Goal: Task Accomplishment & Management: Manage account settings

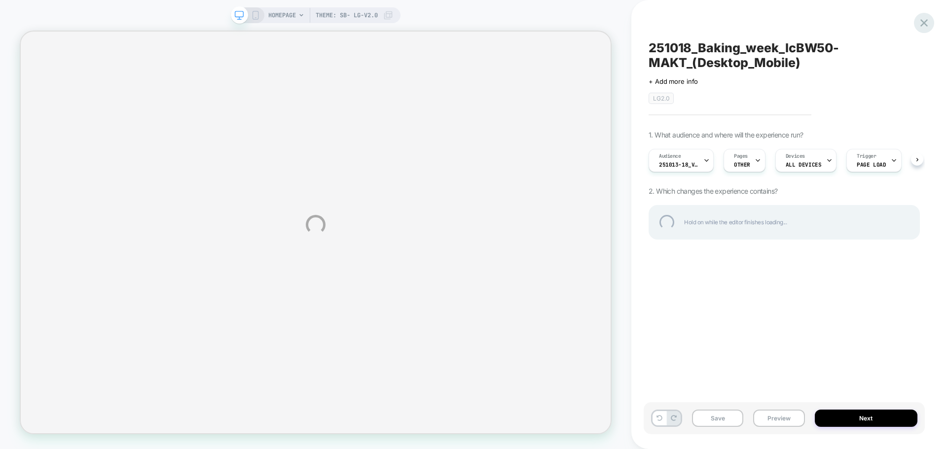
click at [925, 24] on div at bounding box center [924, 23] width 20 height 20
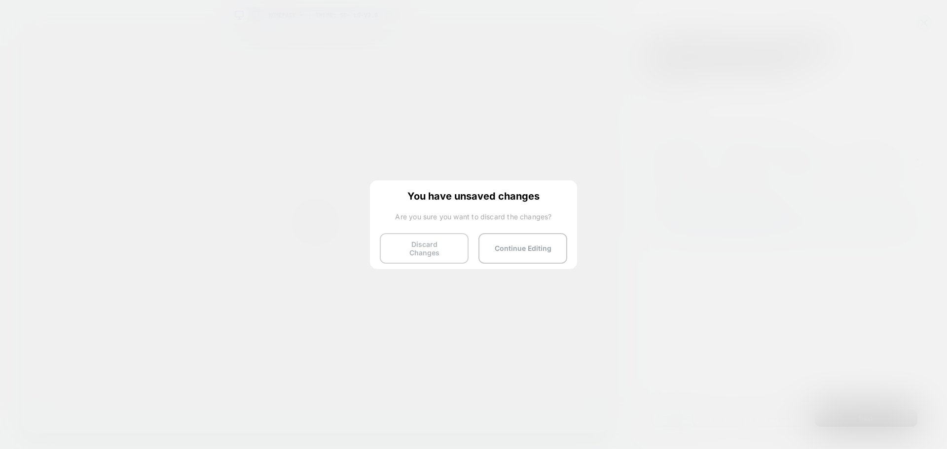
click at [435, 239] on button "Discard Changes" at bounding box center [424, 248] width 89 height 31
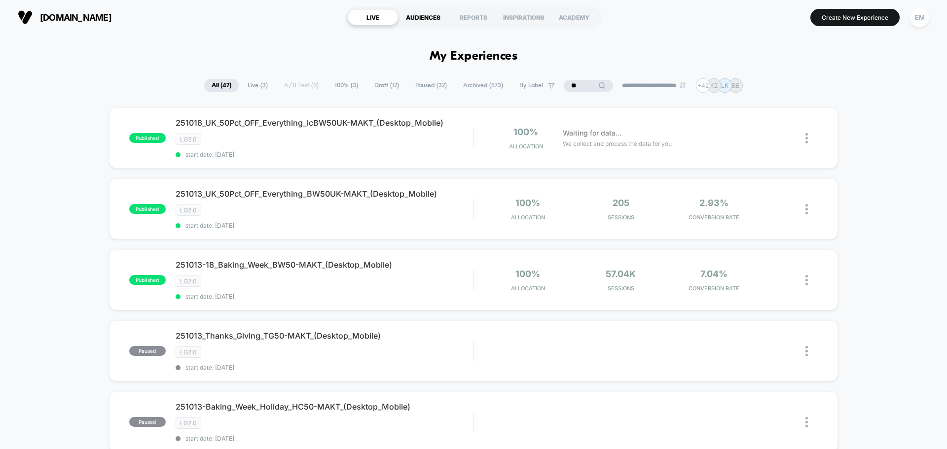
click at [424, 21] on div "AUDIENCES" at bounding box center [423, 17] width 50 height 16
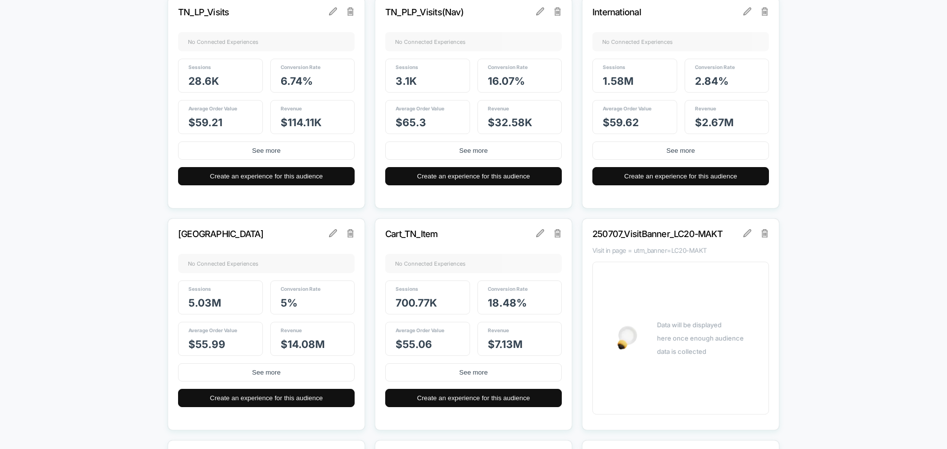
scroll to position [1480, 0]
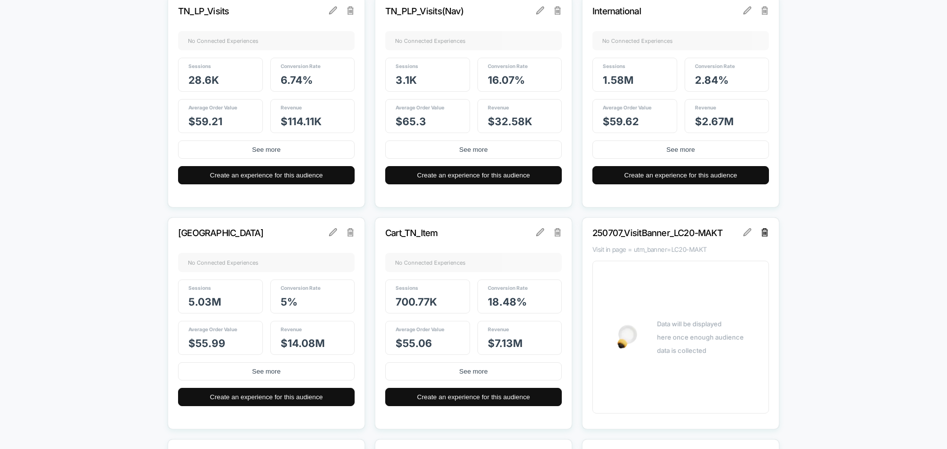
click at [761, 232] on img at bounding box center [764, 232] width 7 height 8
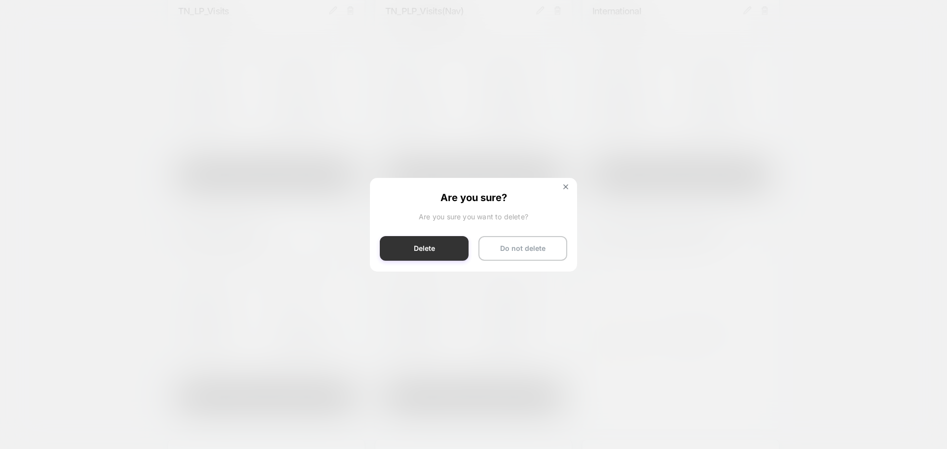
click at [428, 249] on button "Delete" at bounding box center [424, 248] width 89 height 25
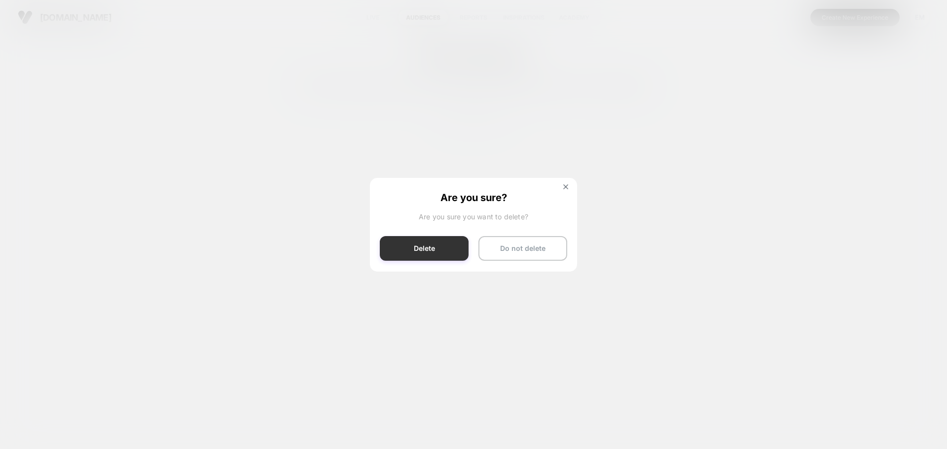
scroll to position [0, 0]
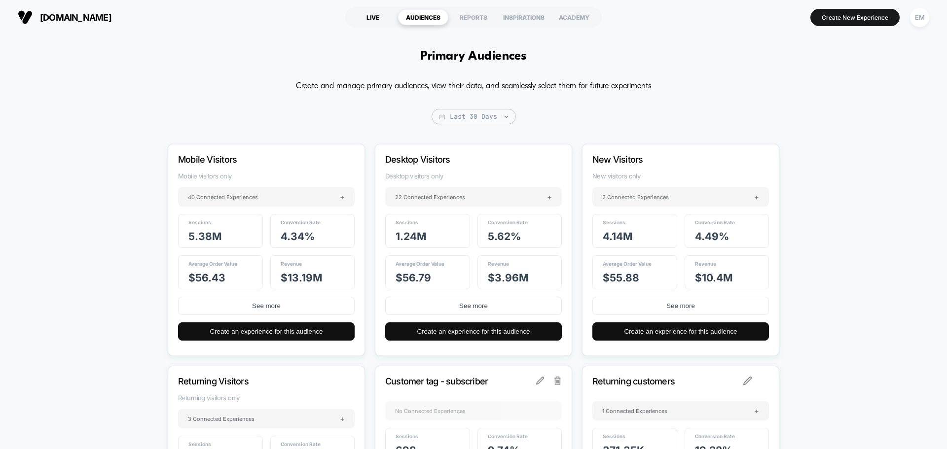
click at [376, 18] on div "LIVE" at bounding box center [373, 17] width 50 height 16
click at [420, 19] on div "AUDIENCES" at bounding box center [423, 17] width 50 height 16
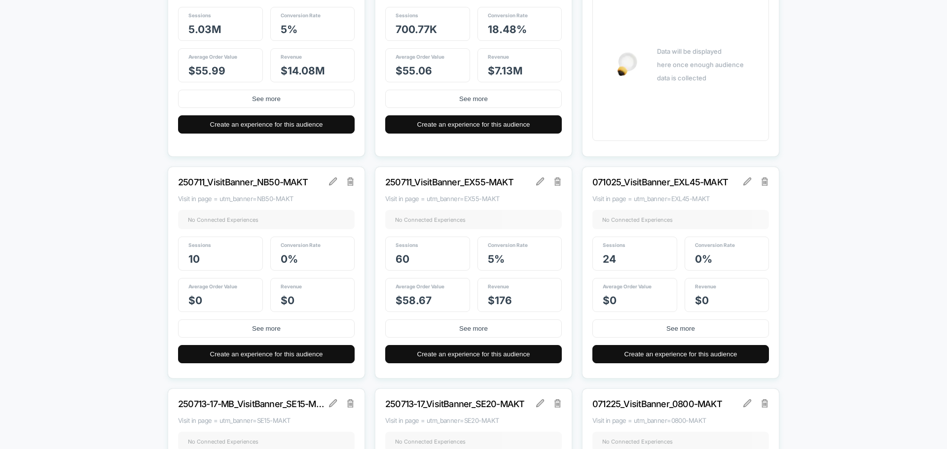
scroll to position [1923, 0]
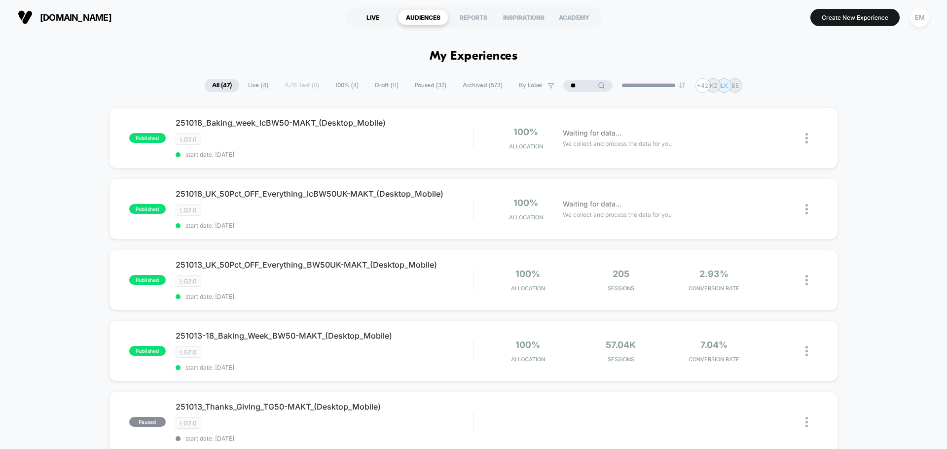
click at [368, 14] on div "LIVE" at bounding box center [373, 17] width 50 height 16
click at [422, 17] on div "AUDIENCES" at bounding box center [423, 17] width 50 height 16
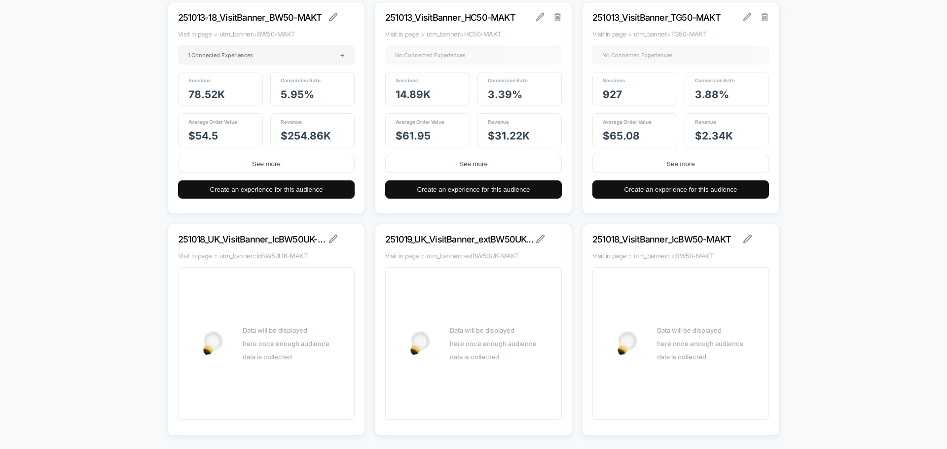
scroll to position [14829, 0]
